Goal: Transaction & Acquisition: Download file/media

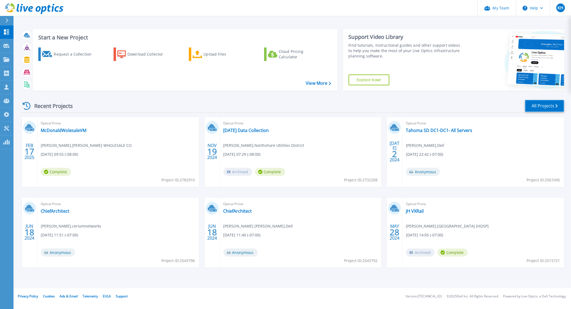
click at [556, 108] on icon at bounding box center [557, 106] width 2 height 4
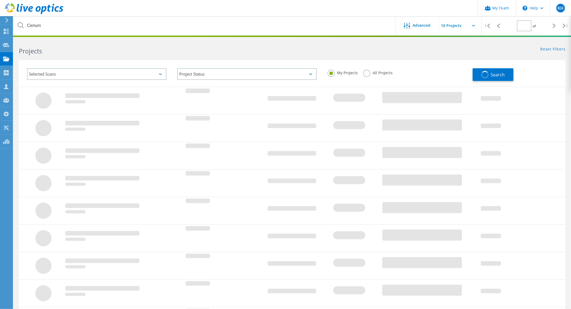
type input "1"
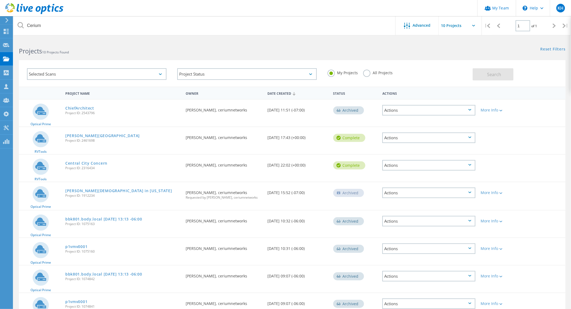
click at [140, 76] on div "Selected Scans" at bounding box center [97, 74] width 140 height 12
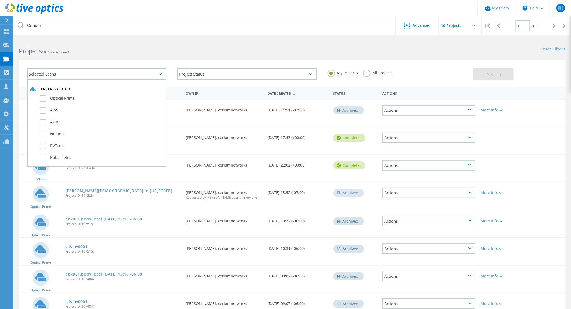
click at [109, 15] on header "My Team \n Help Explore Helpful Articles Contact Support KH Partner Team Admin …" at bounding box center [285, 8] width 571 height 16
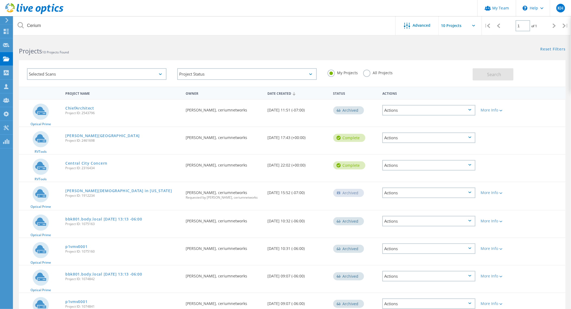
click at [125, 36] on div at bounding box center [285, 36] width 571 height 1
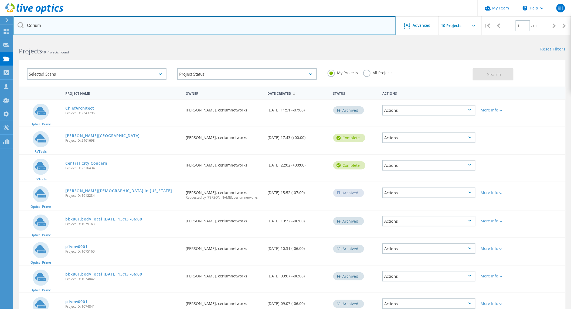
click at [130, 28] on input "Cerium" at bounding box center [204, 25] width 382 height 19
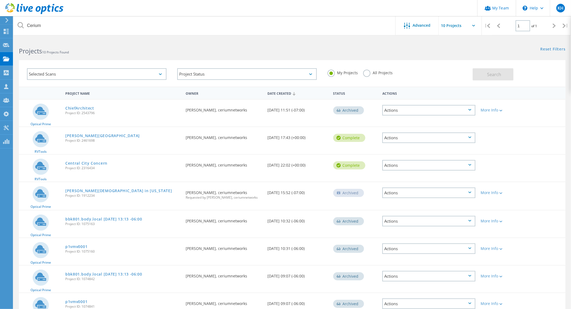
click at [393, 73] on label "All Projects" at bounding box center [377, 72] width 29 height 5
click at [0, 0] on input "All Projects" at bounding box center [0, 0] width 0 height 0
click at [495, 76] on span "Search" at bounding box center [494, 75] width 14 height 6
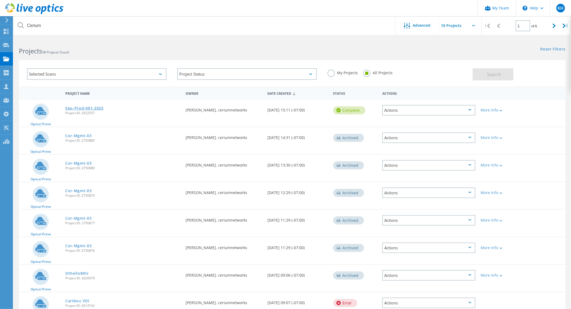
click at [80, 109] on link "Spo-Prod-001-2025" at bounding box center [84, 108] width 38 height 4
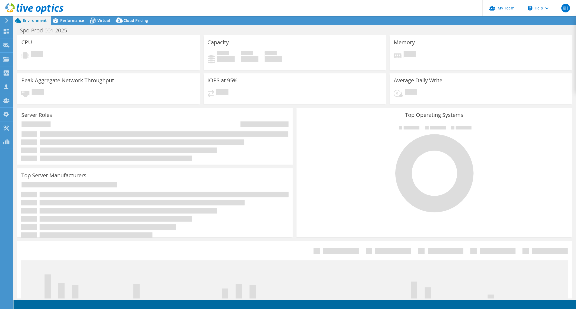
select select "USD"
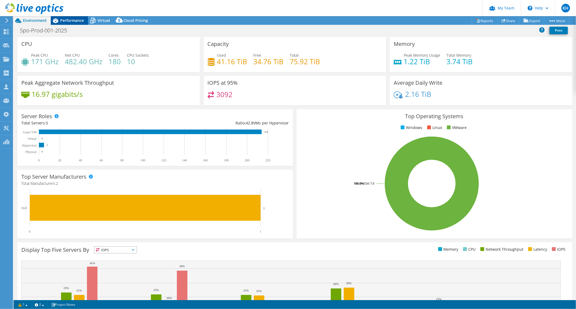
click at [78, 21] on span "Performance" at bounding box center [72, 20] width 24 height 5
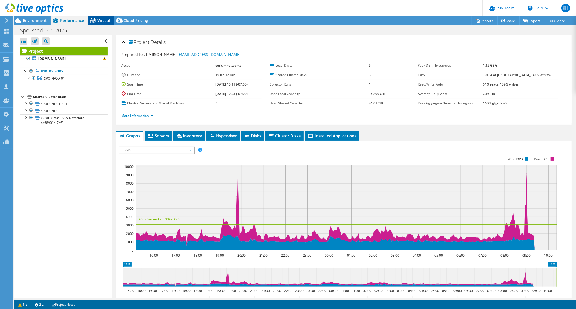
click at [111, 19] on div "Virtual" at bounding box center [101, 20] width 26 height 9
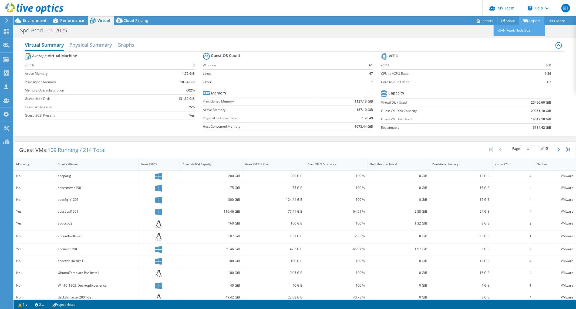
click at [534, 17] on link "Export" at bounding box center [531, 20] width 25 height 8
click at [501, 22] on icon at bounding box center [503, 21] width 4 height 4
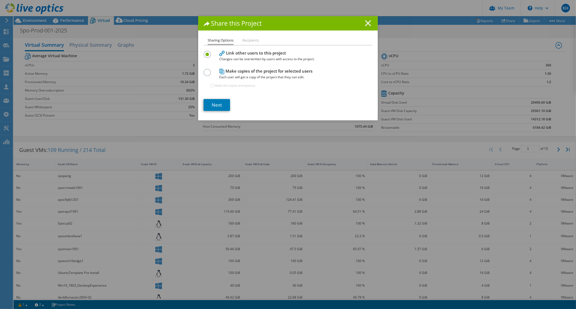
click at [368, 20] on icon at bounding box center [368, 23] width 6 height 6
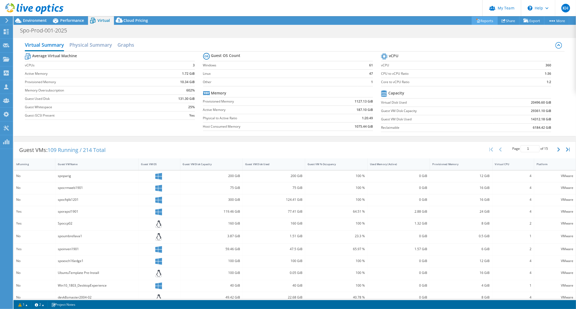
click at [483, 23] on link "Reports" at bounding box center [484, 20] width 26 height 8
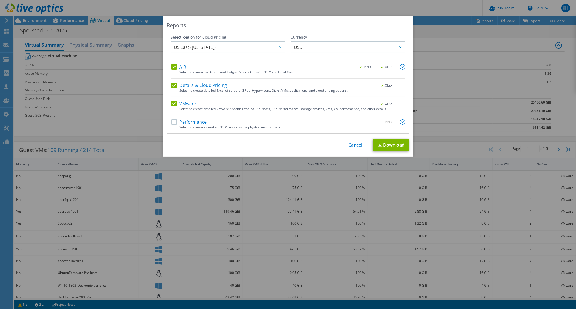
click at [179, 123] on label "Performance" at bounding box center [188, 121] width 35 height 5
click at [0, 0] on input "Performance" at bounding box center [0, 0] width 0 height 0
click at [395, 147] on link "Download" at bounding box center [391, 145] width 36 height 12
click at [354, 144] on div "This process may take a while, please wait... Cancel Download" at bounding box center [288, 145] width 242 height 12
click at [355, 147] on link "Cancel" at bounding box center [355, 144] width 14 height 5
